Goal: Information Seeking & Learning: Find specific fact

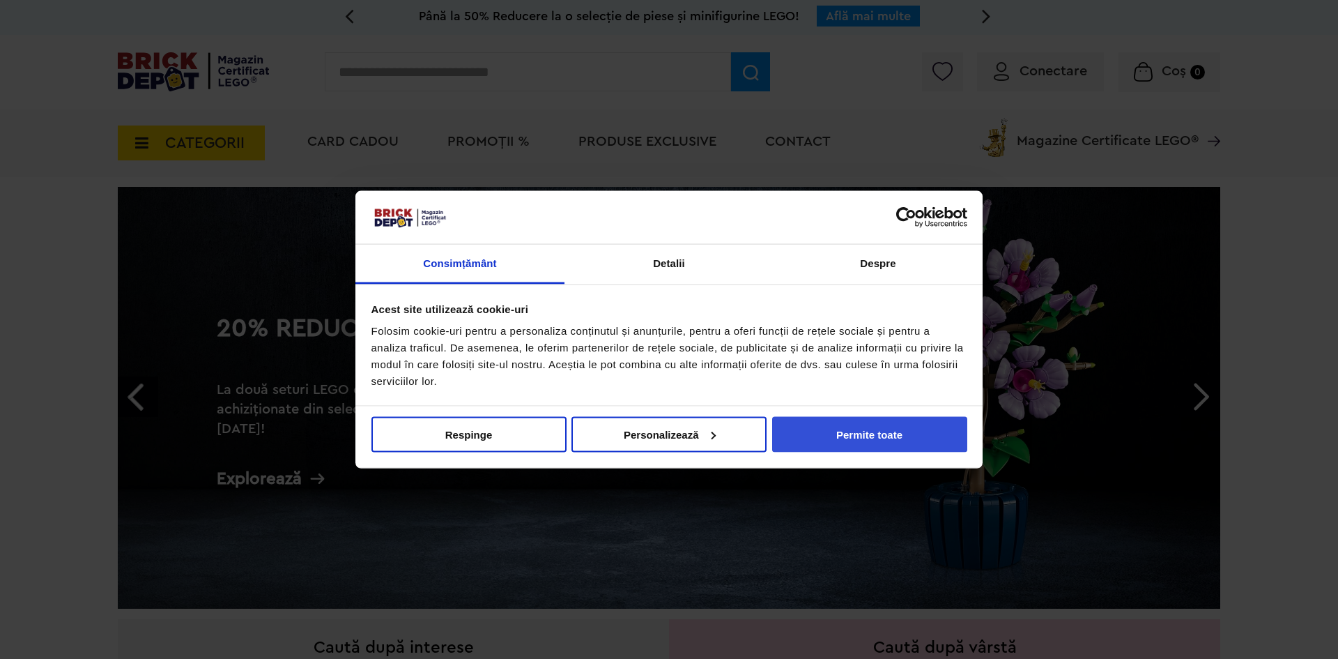
click at [904, 420] on button "Permite toate" at bounding box center [869, 434] width 195 height 36
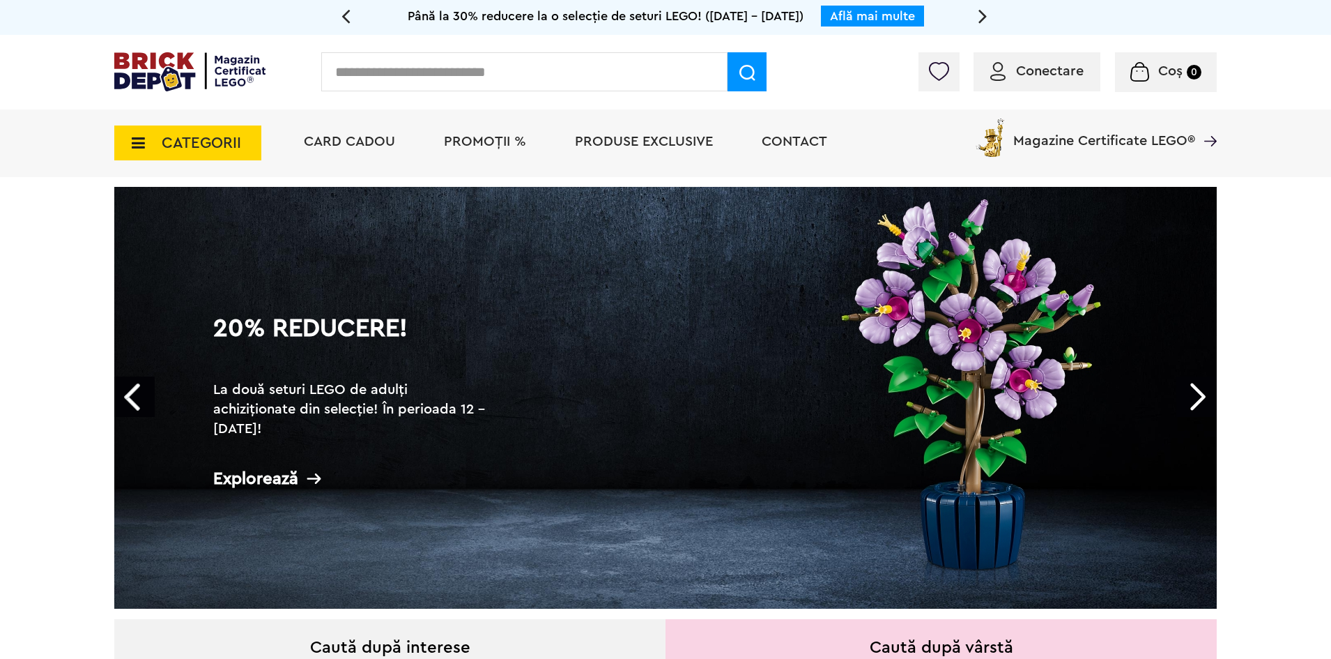
click at [487, 76] on input "text" at bounding box center [524, 71] width 406 height 39
type input "*****"
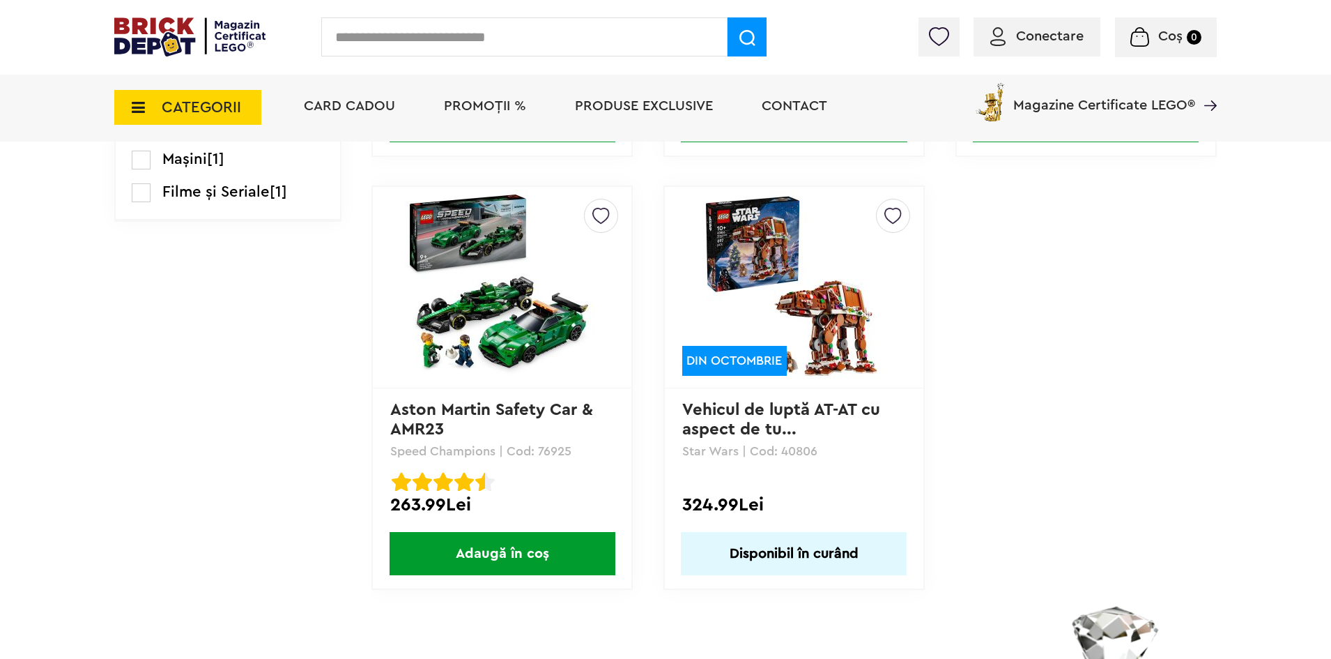
scroll to position [976, 0]
